Goal: Navigation & Orientation: Find specific page/section

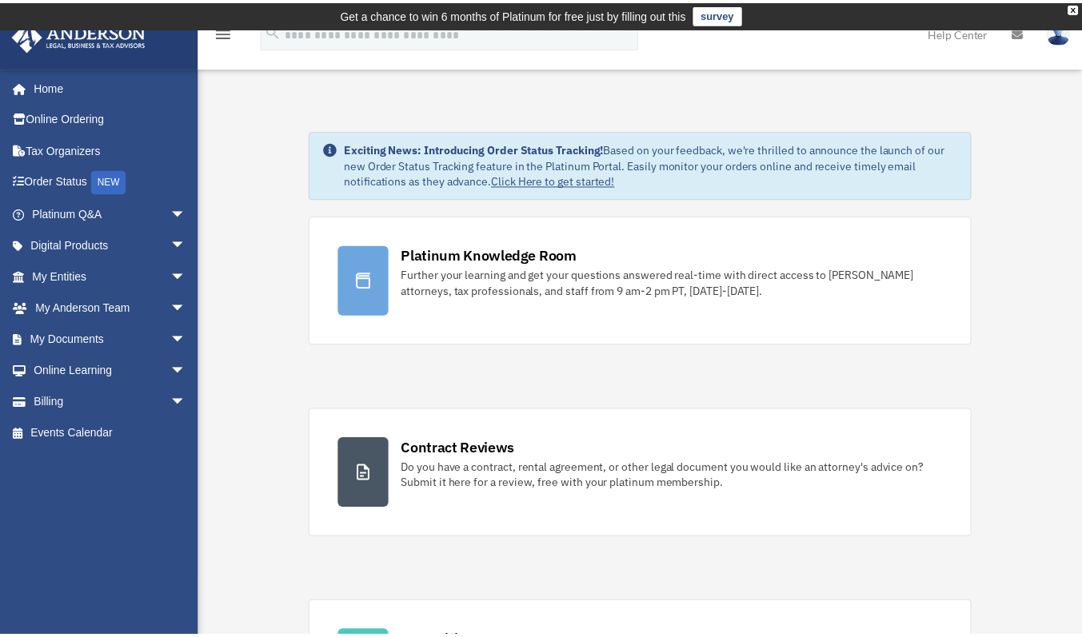
scroll to position [83, 0]
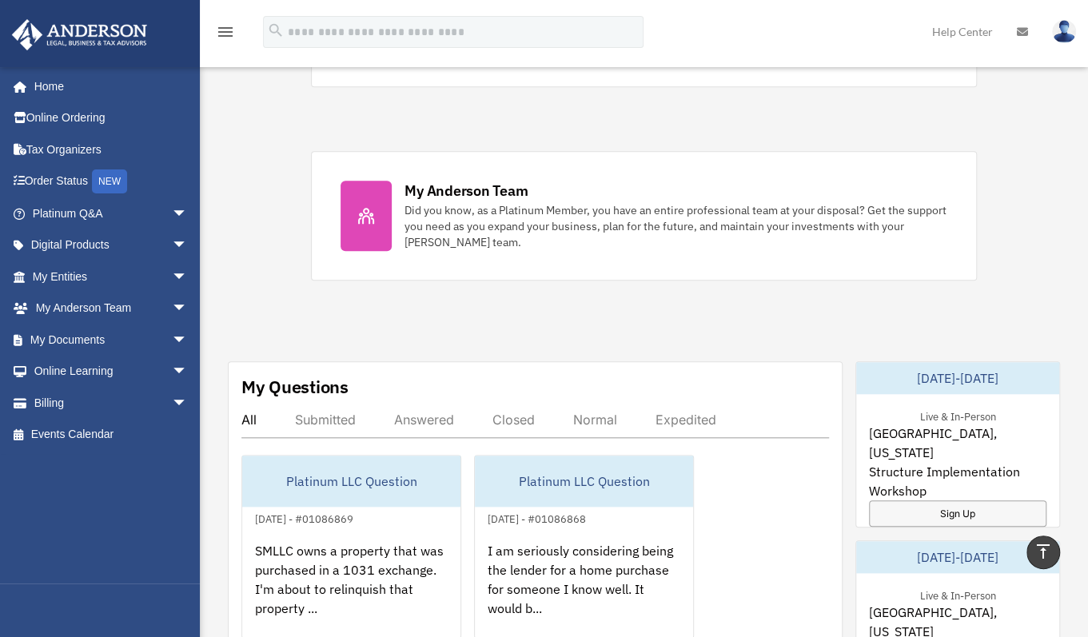
scroll to position [648, 0]
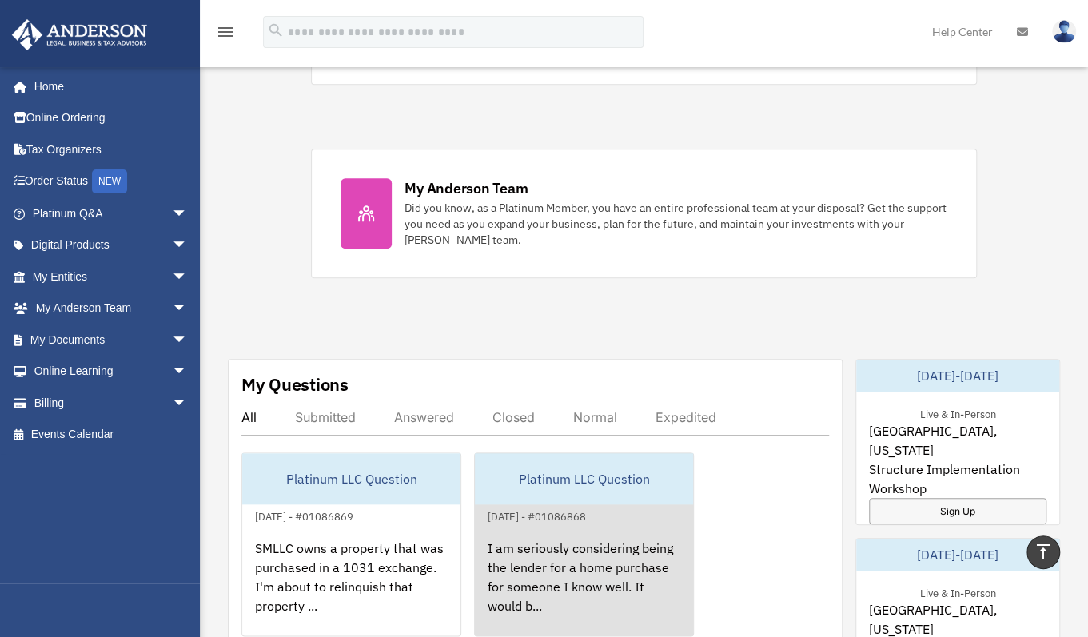
click at [593, 526] on div "I am seriously considering being the lender for a home purchase for someone I k…" at bounding box center [584, 588] width 218 height 125
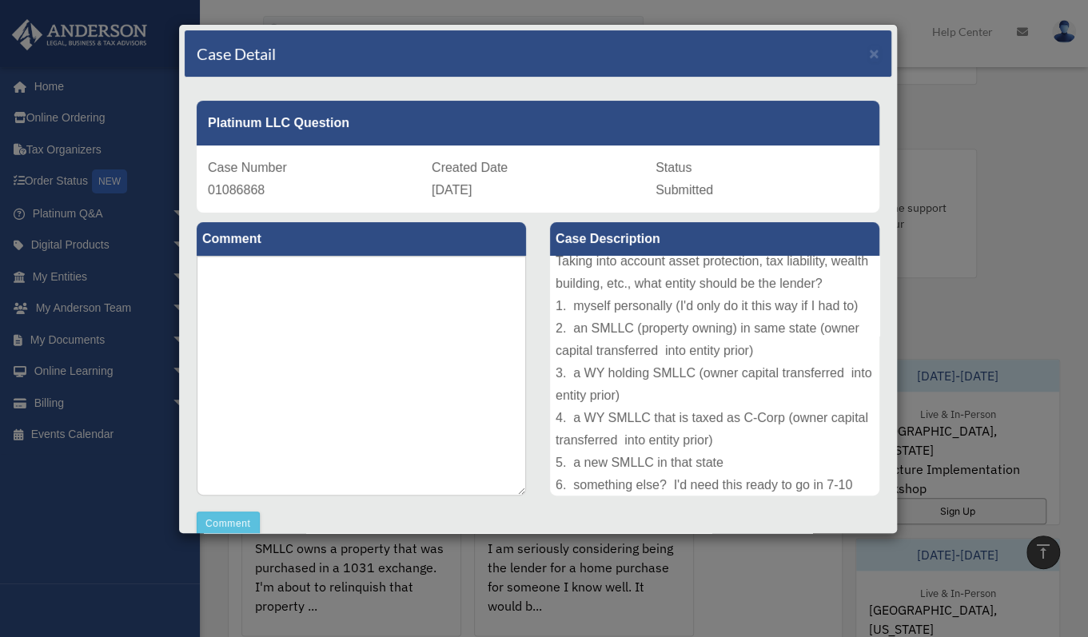
scroll to position [0, 0]
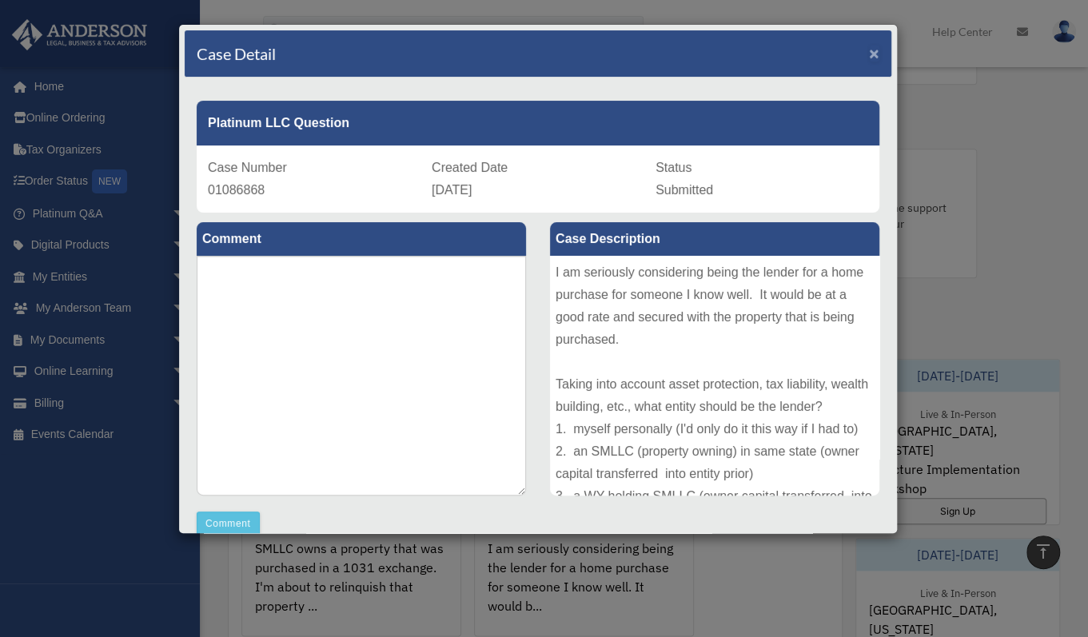
click at [869, 54] on span "×" at bounding box center [874, 53] width 10 height 18
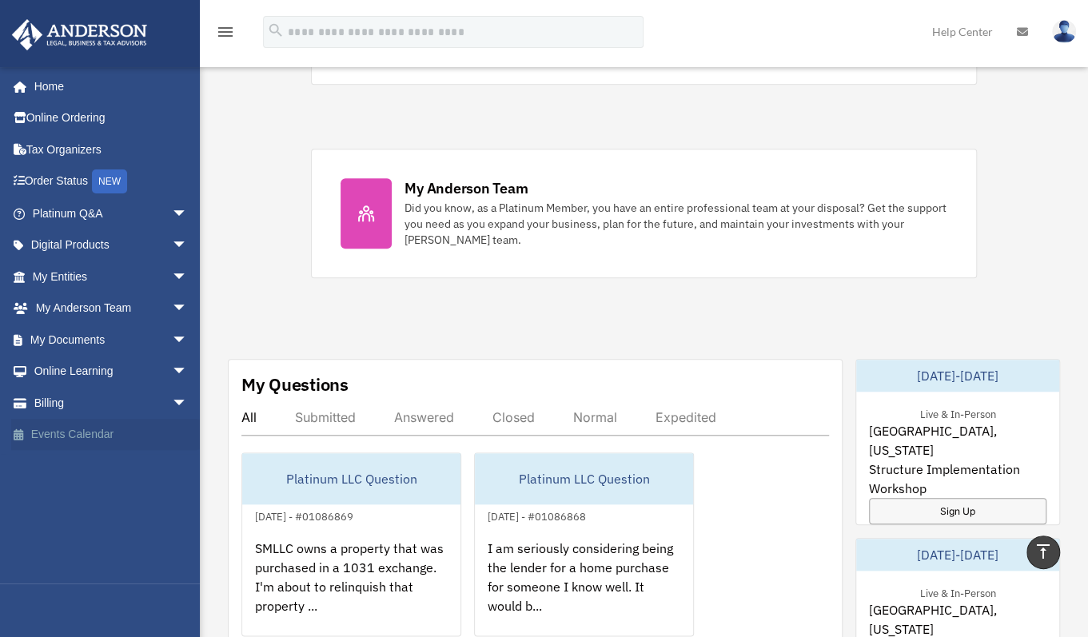
click at [87, 434] on link "Events Calendar" at bounding box center [111, 435] width 201 height 32
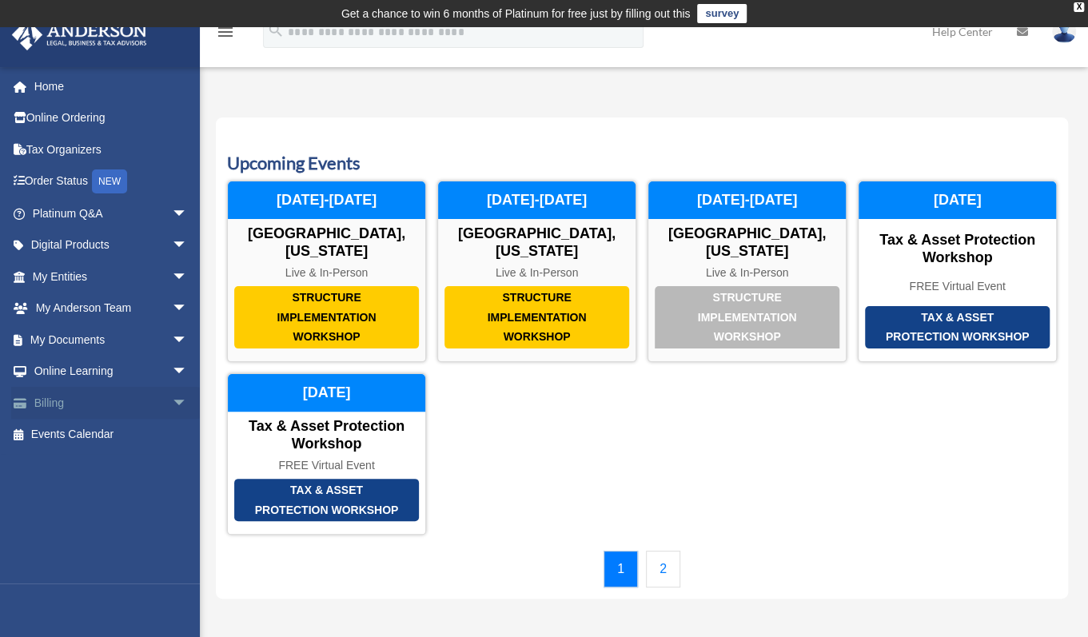
click at [50, 401] on link "Billing arrow_drop_down" at bounding box center [111, 403] width 201 height 32
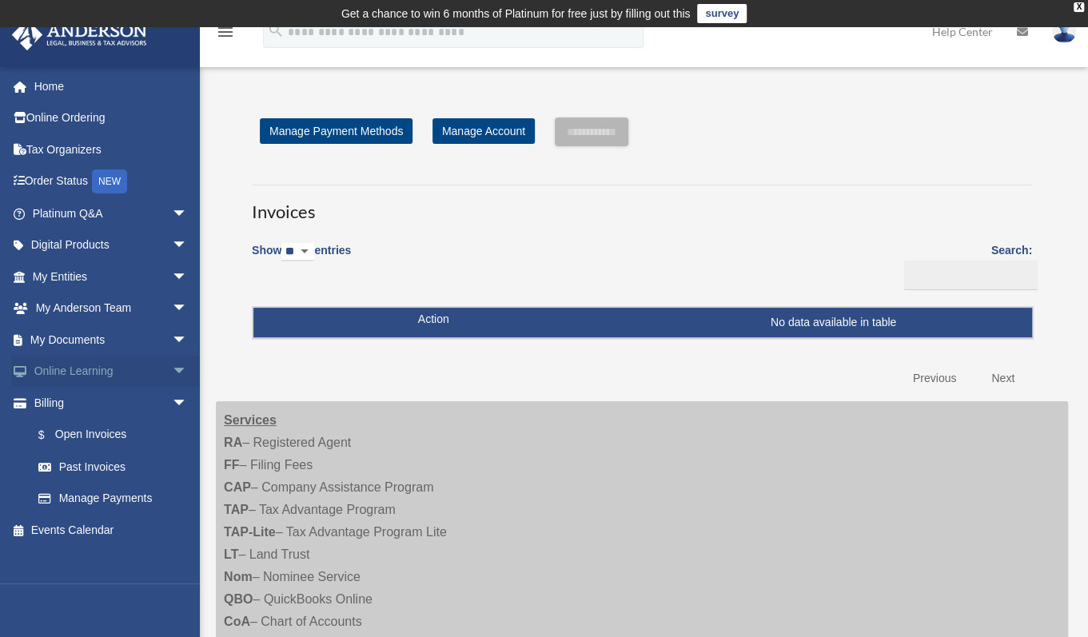
drag, startPoint x: 0, startPoint y: 0, endPoint x: 167, endPoint y: 371, distance: 406.9
click at [172, 371] on span "arrow_drop_down" at bounding box center [188, 372] width 32 height 33
click at [178, 384] on span "arrow_drop_up" at bounding box center [188, 372] width 32 height 33
click at [172, 369] on span "arrow_drop_down" at bounding box center [188, 372] width 32 height 33
click at [78, 460] on link "Resources" at bounding box center [116, 466] width 189 height 32
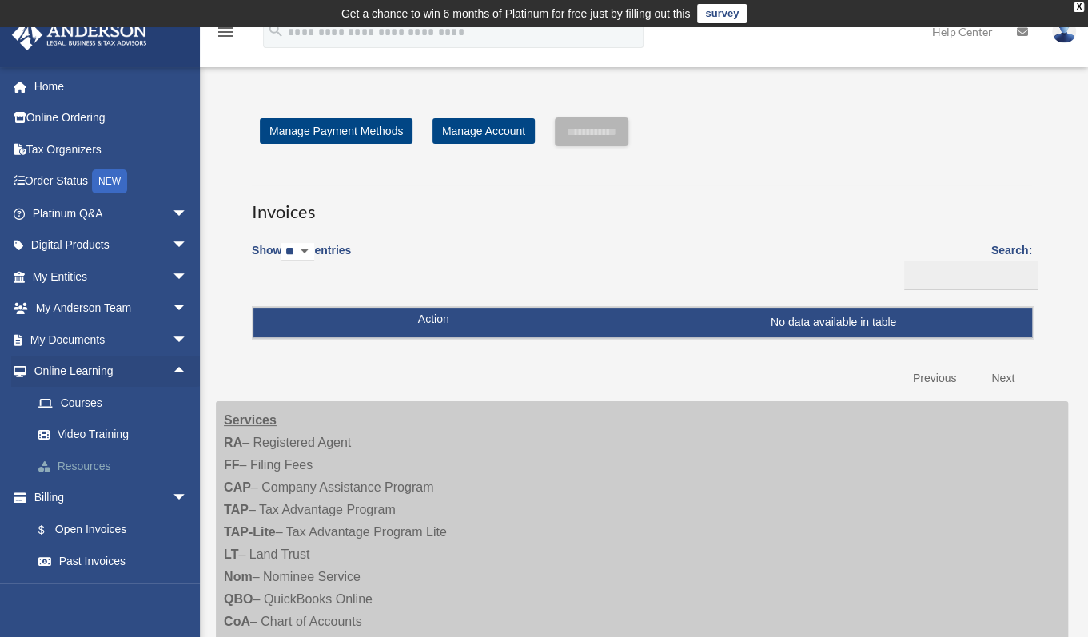
click at [78, 460] on link "Resources" at bounding box center [116, 466] width 189 height 32
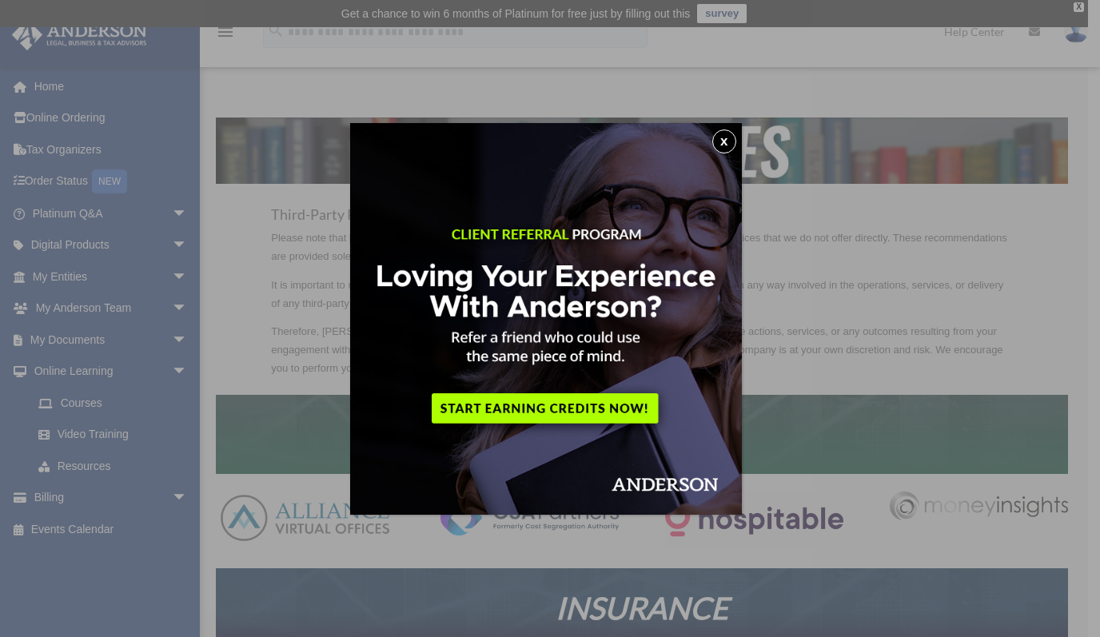
click at [731, 148] on button "x" at bounding box center [724, 142] width 24 height 24
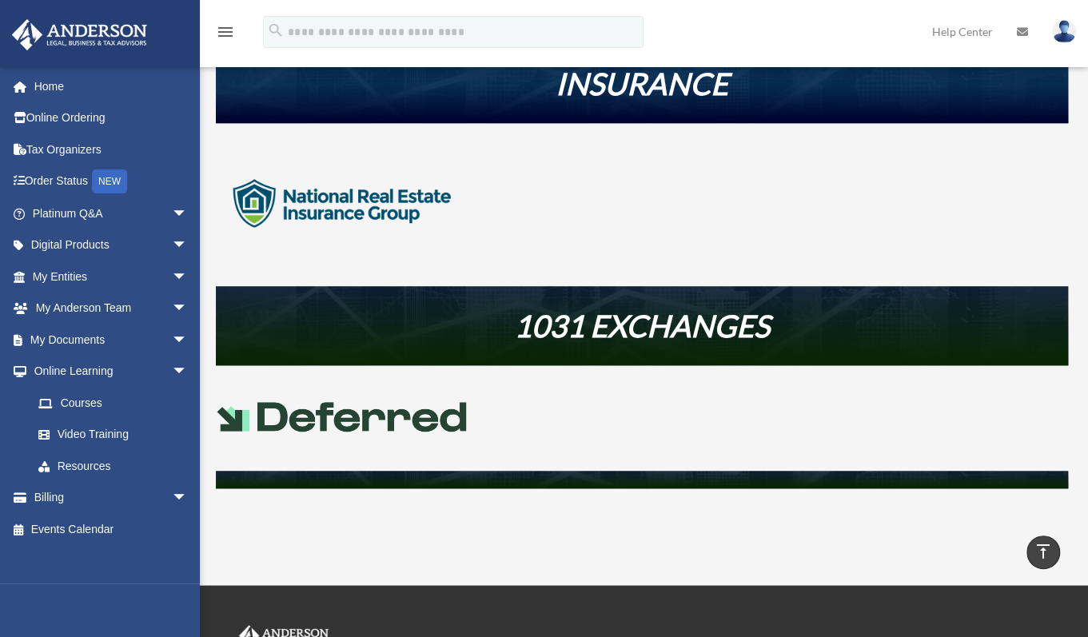
scroll to position [642, 0]
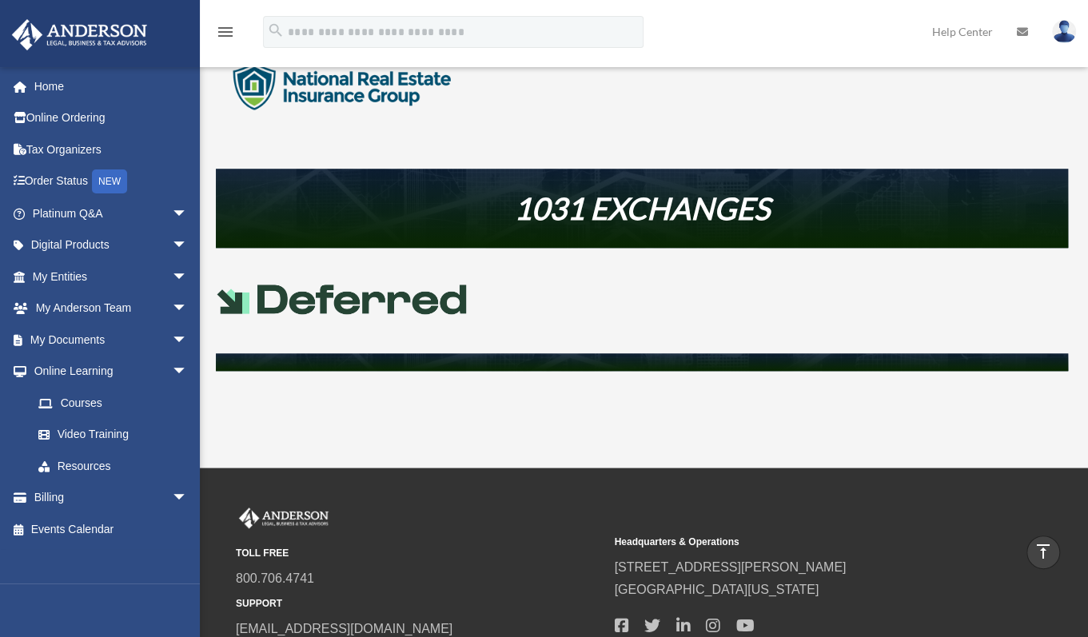
click at [430, 300] on img at bounding box center [342, 300] width 253 height 30
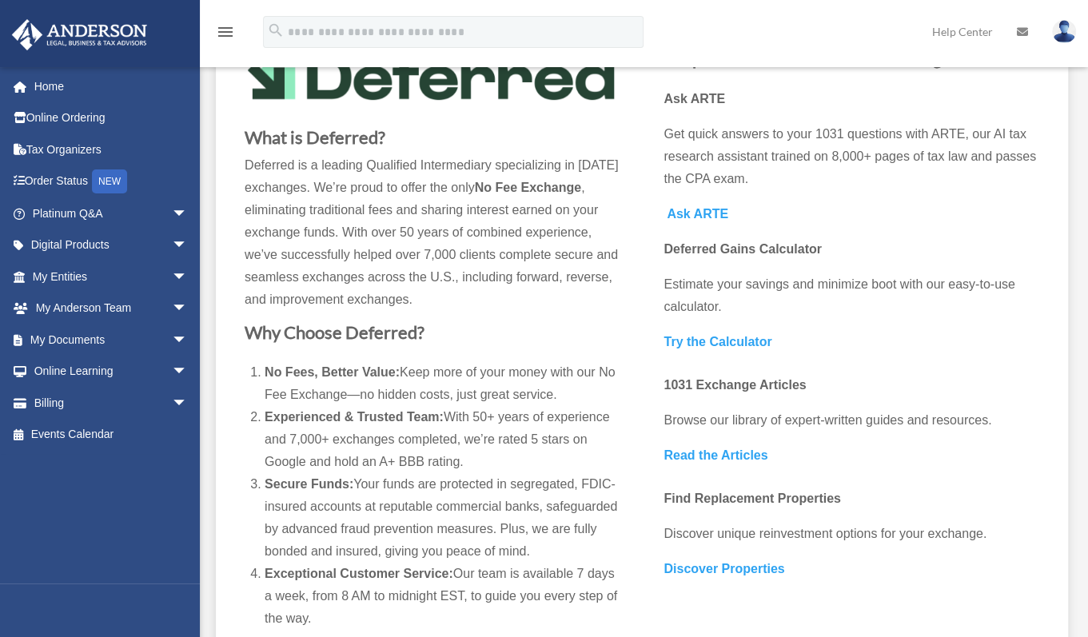
scroll to position [170, 0]
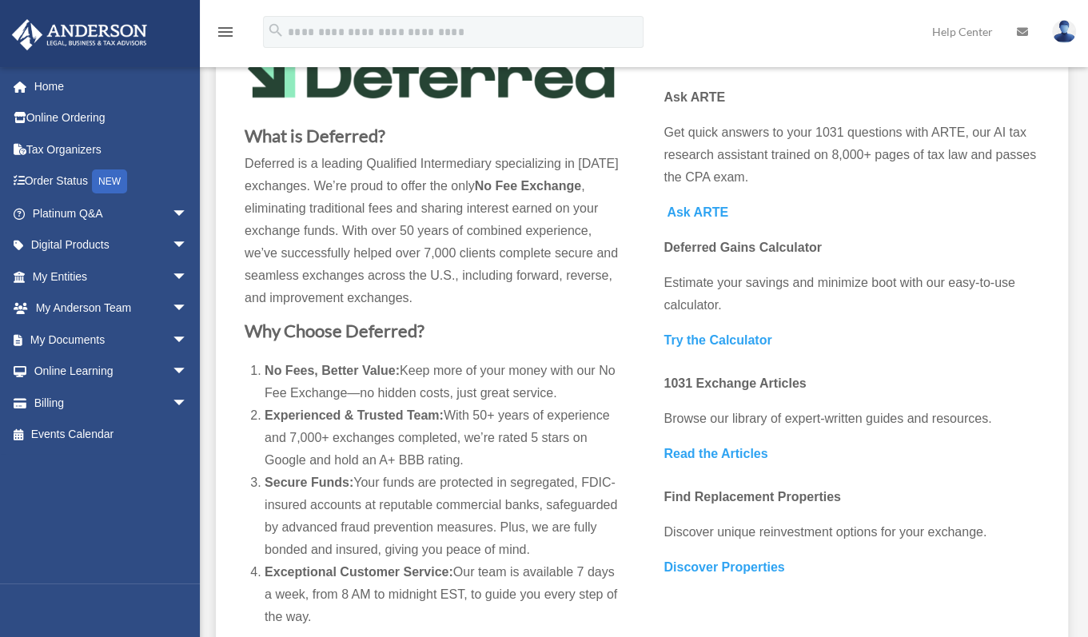
click at [754, 564] on b "Discover Properties" at bounding box center [724, 567] width 121 height 14
